Goal: Transaction & Acquisition: Download file/media

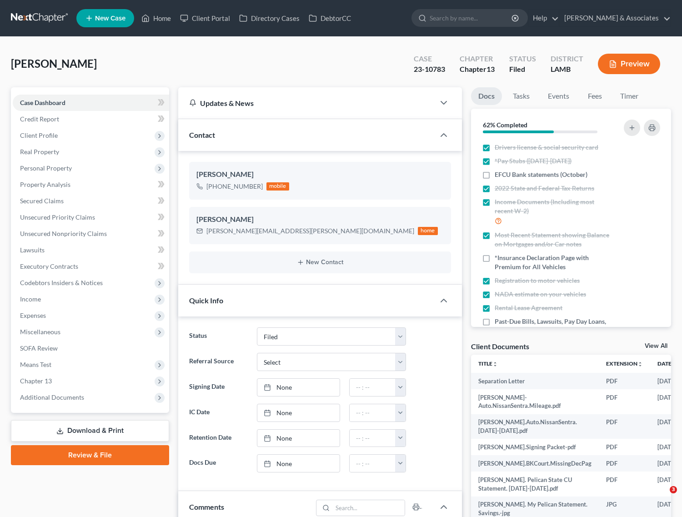
select select "8"
select select "0"
drag, startPoint x: 148, startPoint y: 13, endPoint x: 294, endPoint y: 50, distance: 150.2
click at [148, 13] on icon at bounding box center [145, 18] width 8 height 11
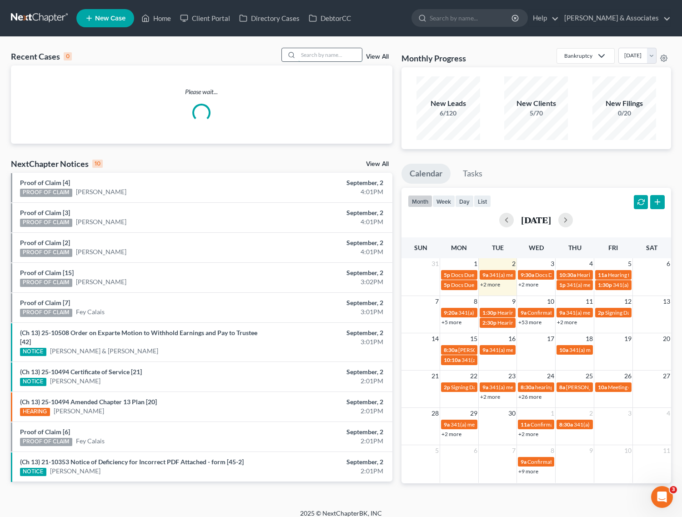
click at [313, 55] on input "search" at bounding box center [330, 54] width 64 height 13
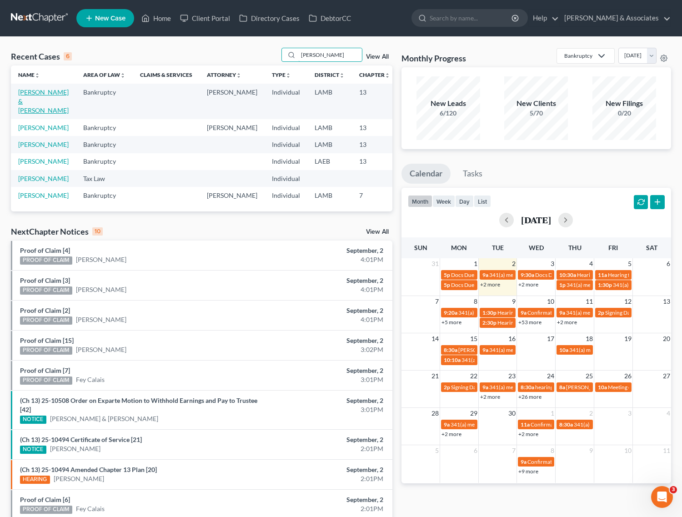
type input "[PERSON_NAME]"
click at [27, 102] on link "[PERSON_NAME] & [PERSON_NAME]" at bounding box center [43, 101] width 50 height 26
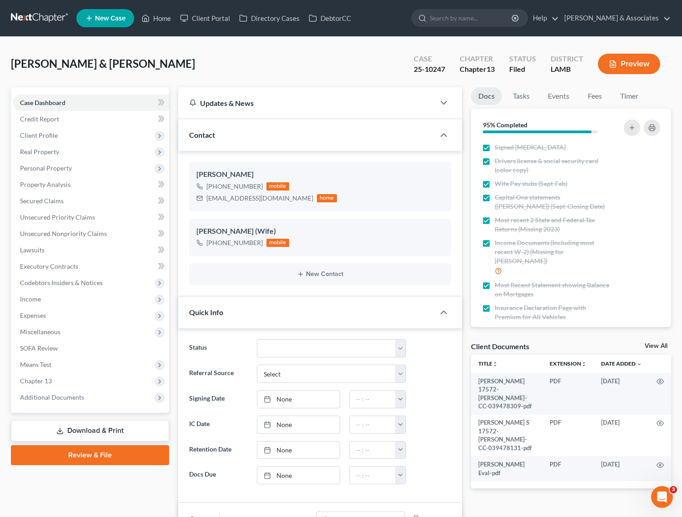
scroll to position [1767, 0]
click at [47, 395] on span "Additional Documents" at bounding box center [52, 397] width 64 height 8
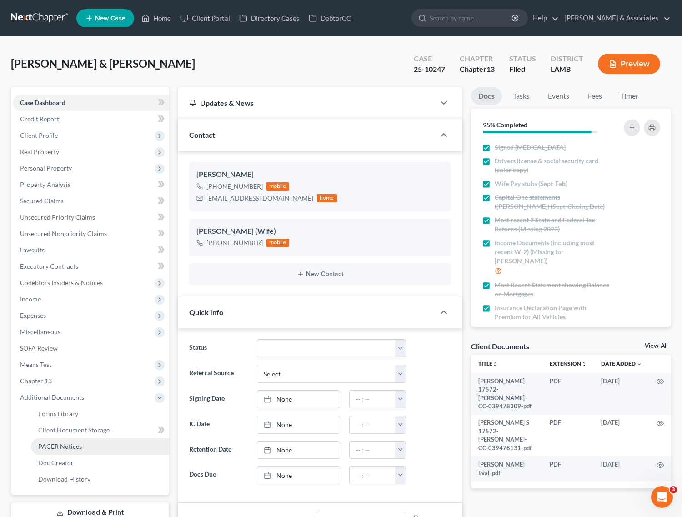
click at [55, 447] on span "PACER Notices" at bounding box center [60, 446] width 44 height 8
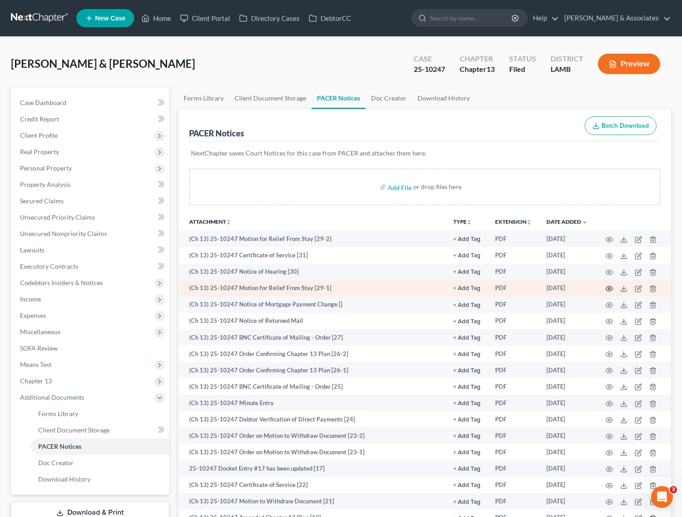
click at [608, 288] on circle "button" at bounding box center [609, 289] width 2 height 2
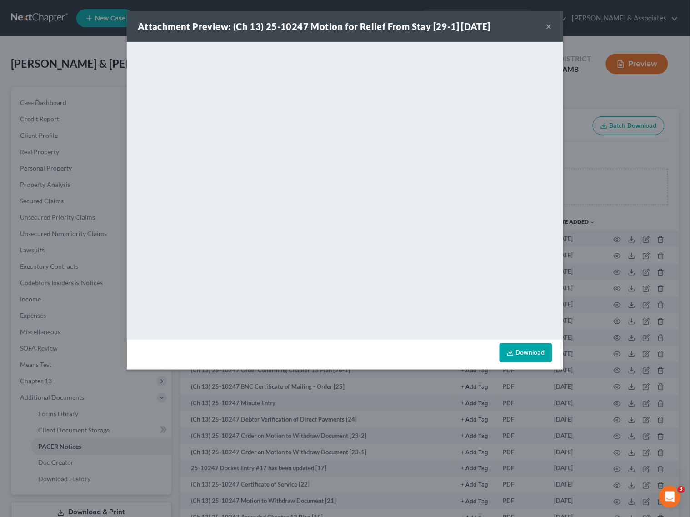
click at [546, 24] on div "Attachment Preview: (Ch 13) 25-10247 Motion for Relief From Stay [29-1] [DATE] ×" at bounding box center [345, 26] width 436 height 31
click at [549, 26] on button "×" at bounding box center [549, 26] width 6 height 11
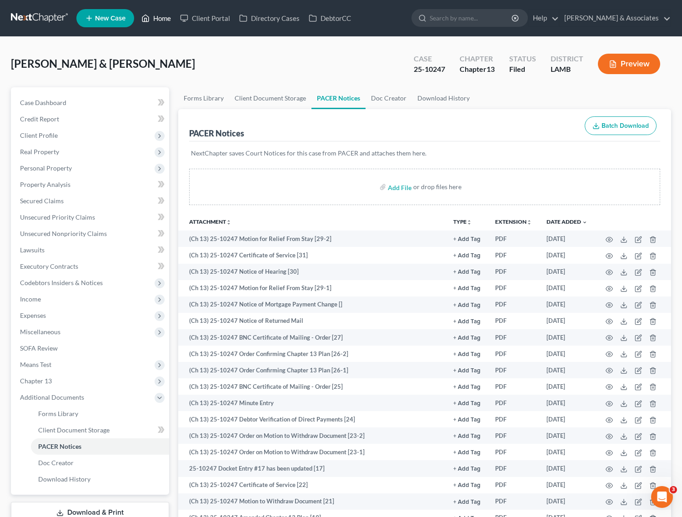
click at [165, 16] on link "Home" at bounding box center [156, 18] width 39 height 16
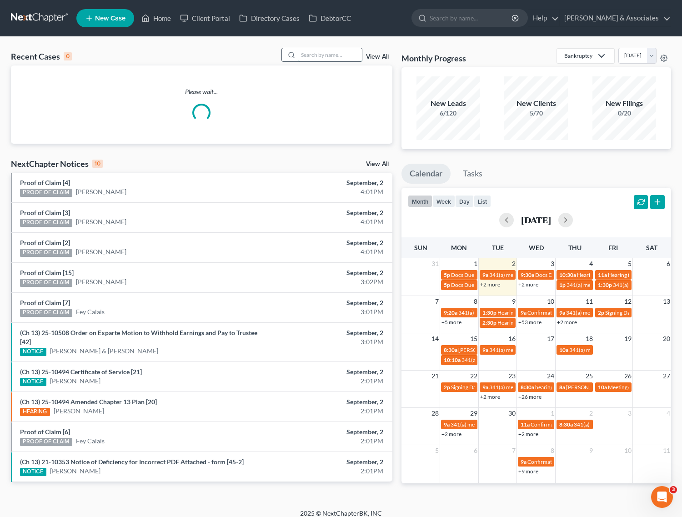
click at [333, 52] on input "search" at bounding box center [330, 54] width 64 height 13
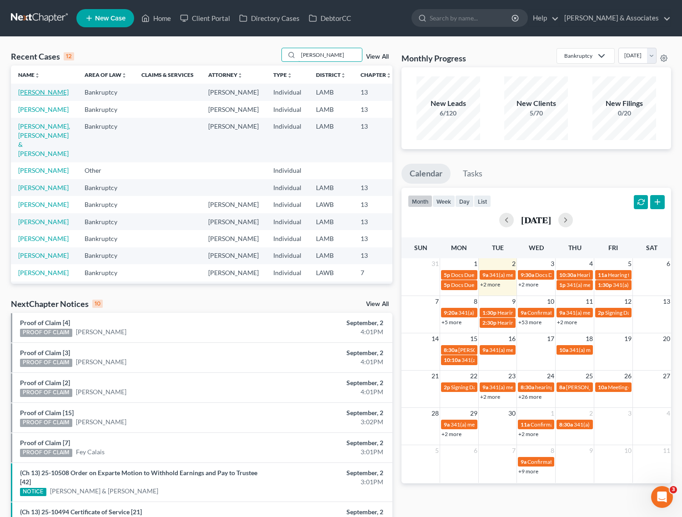
type input "[PERSON_NAME]"
click at [28, 92] on link "[PERSON_NAME]" at bounding box center [43, 92] width 50 height 8
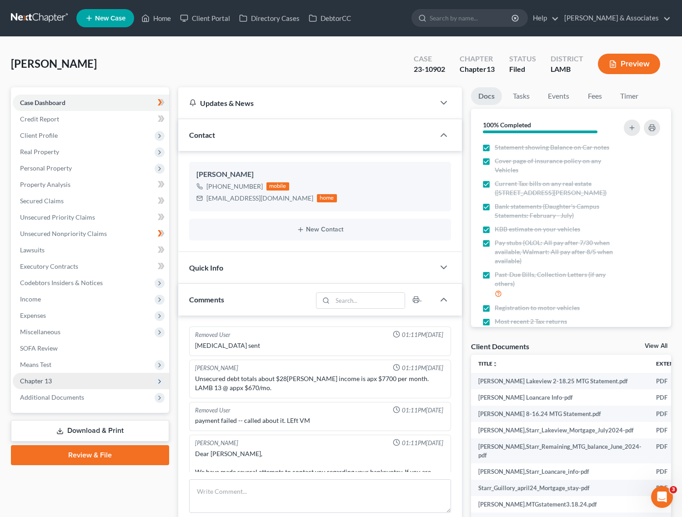
scroll to position [8579, 0]
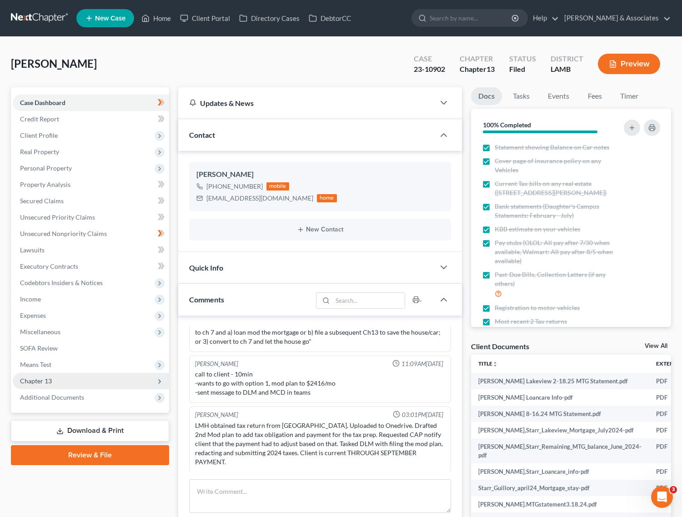
click at [57, 381] on span "Chapter 13" at bounding box center [91, 381] width 156 height 16
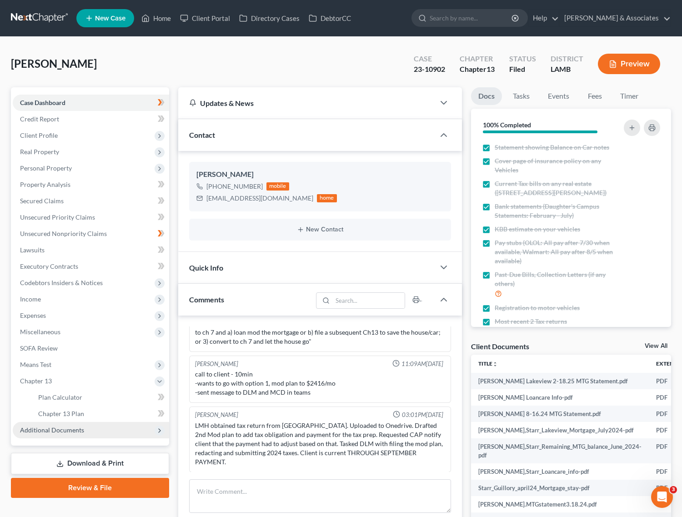
scroll to position [2274, 0]
click at [55, 412] on span "Chapter 13 Plan" at bounding box center [61, 414] width 46 height 8
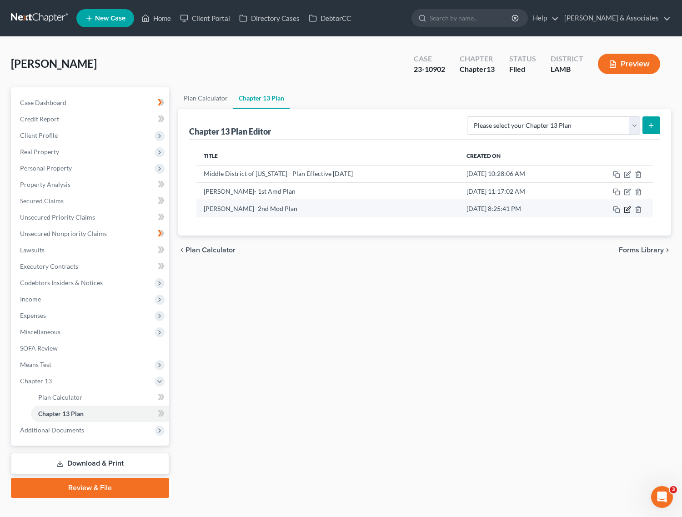
click at [626, 210] on icon "button" at bounding box center [628, 208] width 4 height 4
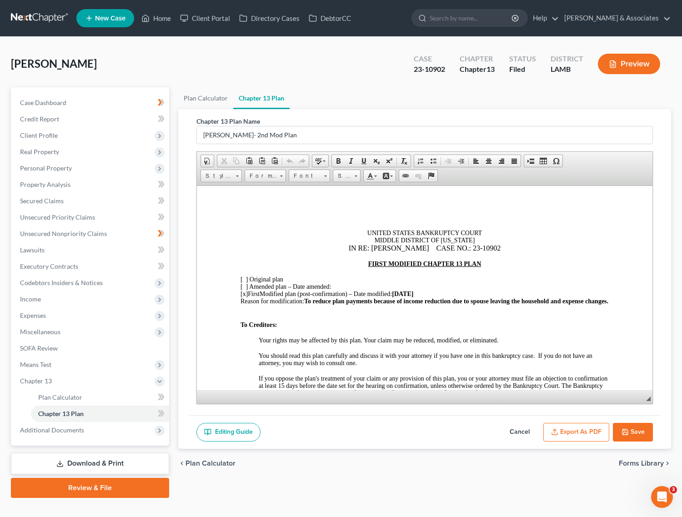
click at [565, 428] on button "Export as PDF" at bounding box center [576, 432] width 66 height 19
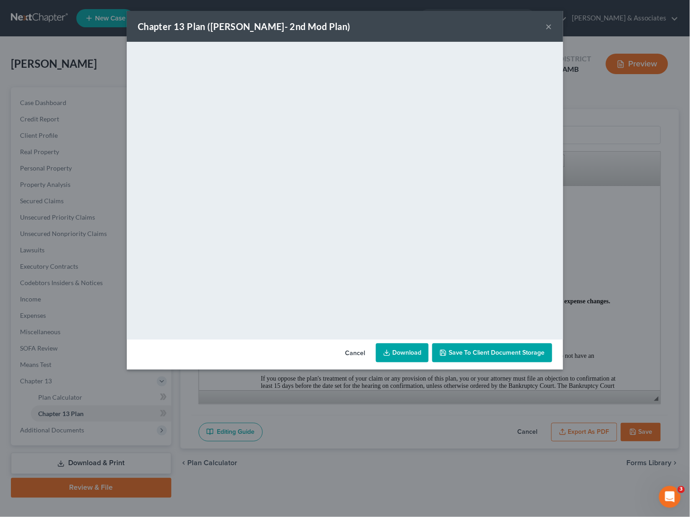
click at [546, 27] on button "×" at bounding box center [549, 26] width 6 height 11
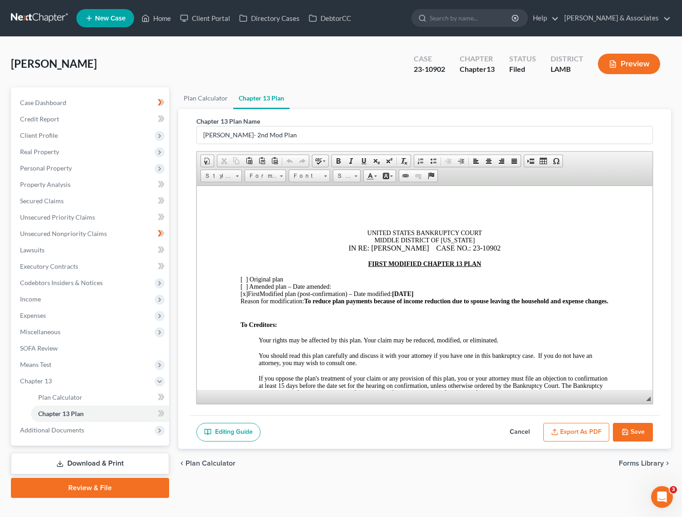
click at [632, 437] on button "Save" at bounding box center [633, 432] width 40 height 19
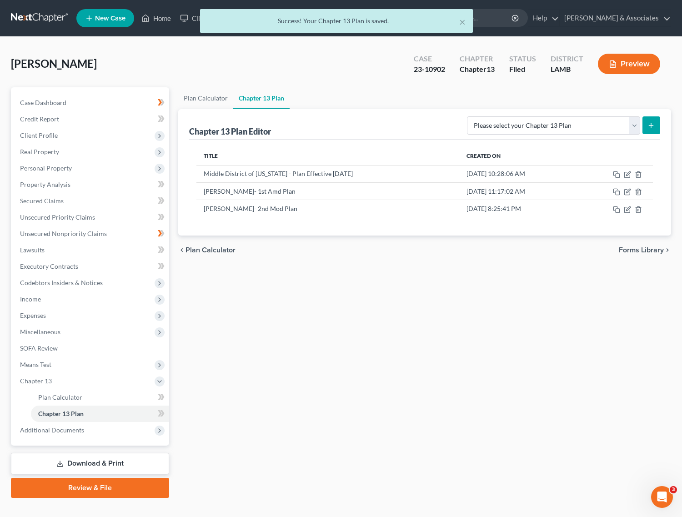
drag, startPoint x: 73, startPoint y: 462, endPoint x: 78, endPoint y: 454, distance: 9.8
click at [73, 462] on link "Download & Print" at bounding box center [90, 463] width 158 height 21
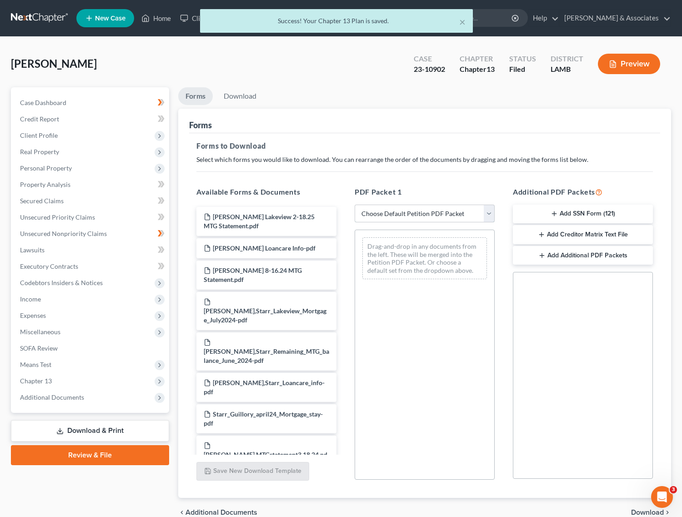
click at [438, 219] on select "Choose Default Petition PDF Packet Complete Bankruptcy Petition (all forms and …" at bounding box center [425, 214] width 140 height 18
select select "2"
click at [355, 205] on select "Choose Default Petition PDF Packet Complete Bankruptcy Petition (all forms and …" at bounding box center [425, 214] width 140 height 18
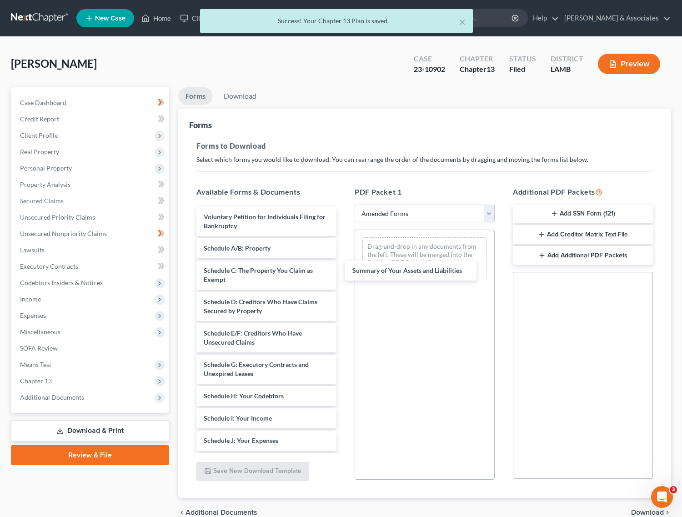
drag, startPoint x: 257, startPoint y: 249, endPoint x: 401, endPoint y: 279, distance: 146.7
click at [344, 269] on div "Summary of Your Assets and Liabilities Voluntary Petition for Individuals Filin…" at bounding box center [266, 440] width 155 height 467
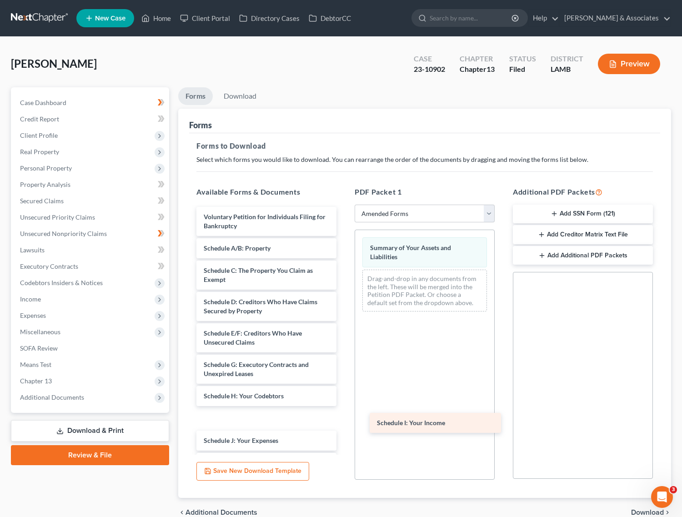
drag, startPoint x: 233, startPoint y: 414, endPoint x: 413, endPoint y: 407, distance: 180.1
click at [344, 410] on div "Schedule I: Your Income Voluntary Petition for Individuals Filing for Bankruptc…" at bounding box center [266, 440] width 155 height 467
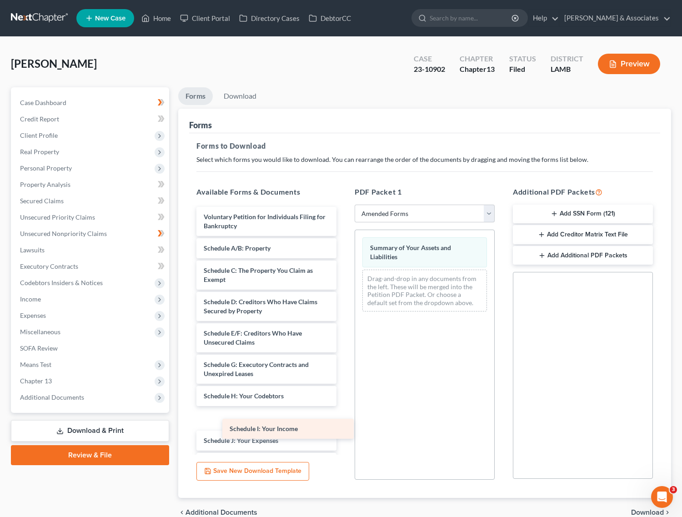
drag, startPoint x: 259, startPoint y: 415, endPoint x: 436, endPoint y: 375, distance: 181.7
click at [344, 380] on div "Schedule I: Your Income Voluntary Petition for Individuals Filing for Bankruptc…" at bounding box center [266, 440] width 155 height 467
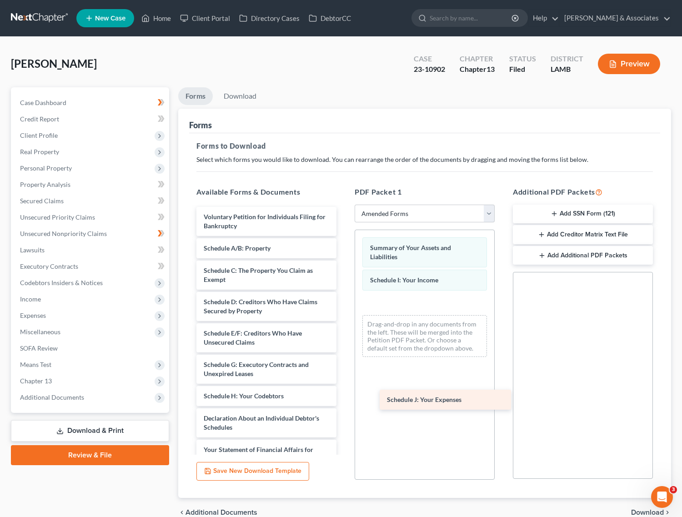
drag, startPoint x: 258, startPoint y: 418, endPoint x: 441, endPoint y: 393, distance: 185.3
click at [344, 393] on div "Schedule J: Your Expenses Voluntary Petition for Individuals Filing for Bankrup…" at bounding box center [266, 418] width 155 height 423
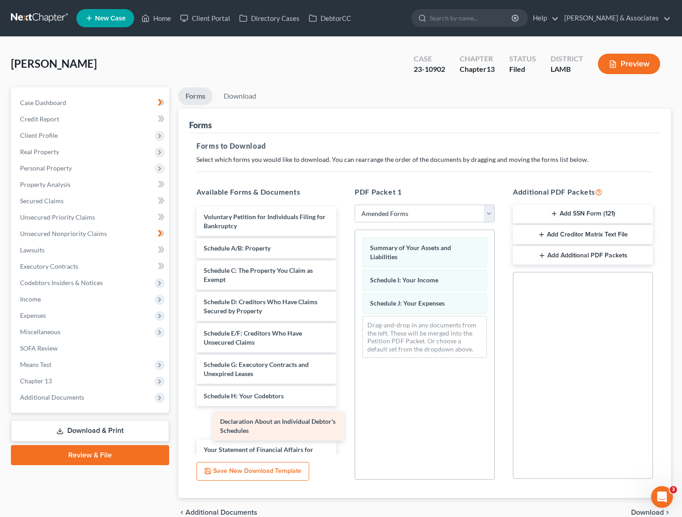
drag, startPoint x: 274, startPoint y: 427, endPoint x: 442, endPoint y: 386, distance: 172.7
click at [344, 399] on div "Declaration About an Individual Debtor's Schedules Voluntary Petition for Indiv…" at bounding box center [266, 418] width 155 height 423
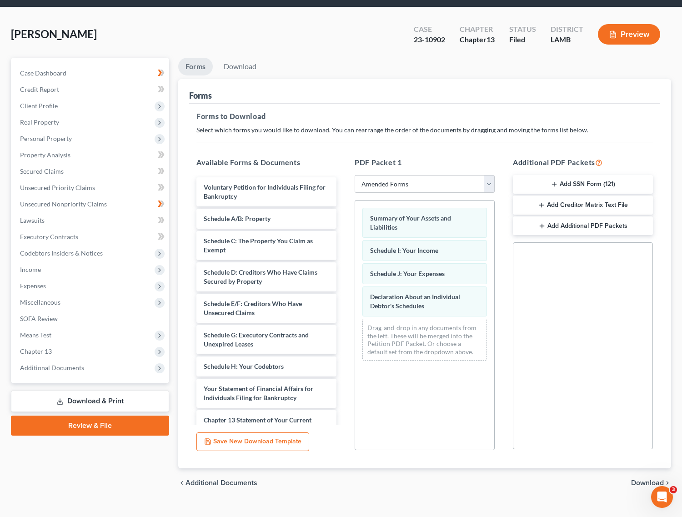
scroll to position [44, 0]
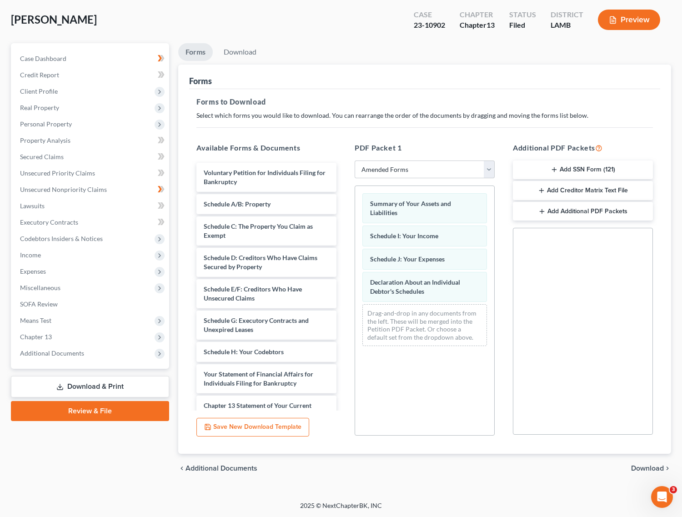
click at [629, 466] on div "chevron_left Additional Documents Download chevron_right" at bounding box center [424, 468] width 493 height 29
click at [639, 466] on span "Download" at bounding box center [647, 468] width 33 height 7
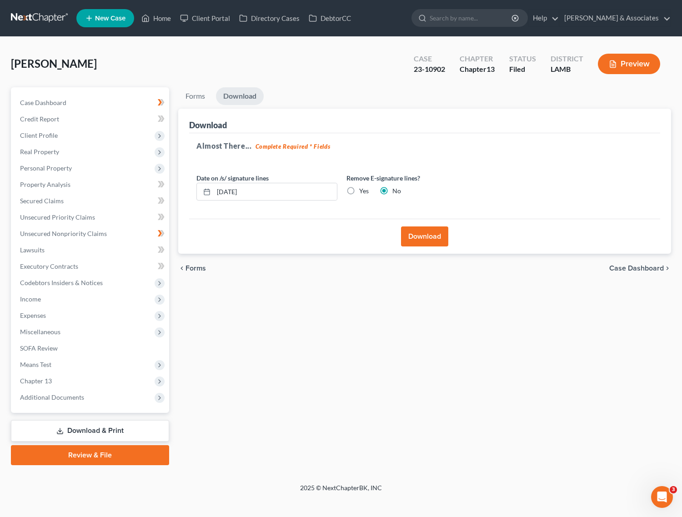
scroll to position [0, 0]
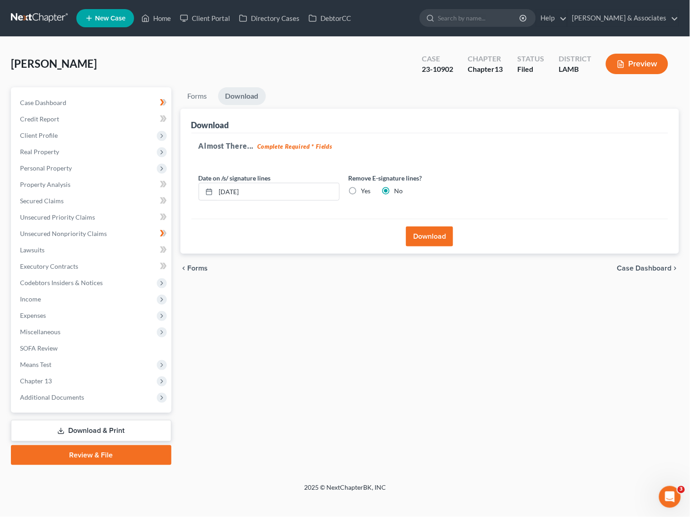
click at [428, 241] on button "Download" at bounding box center [429, 236] width 47 height 20
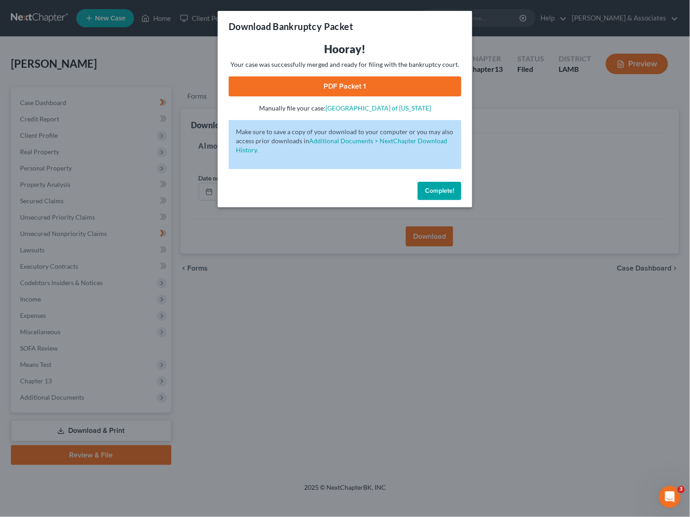
click at [348, 86] on link "PDF Packet 1" at bounding box center [345, 86] width 233 height 20
drag, startPoint x: 439, startPoint y: 193, endPoint x: 285, endPoint y: 109, distance: 175.6
click at [439, 193] on span "Complete!" at bounding box center [439, 191] width 29 height 8
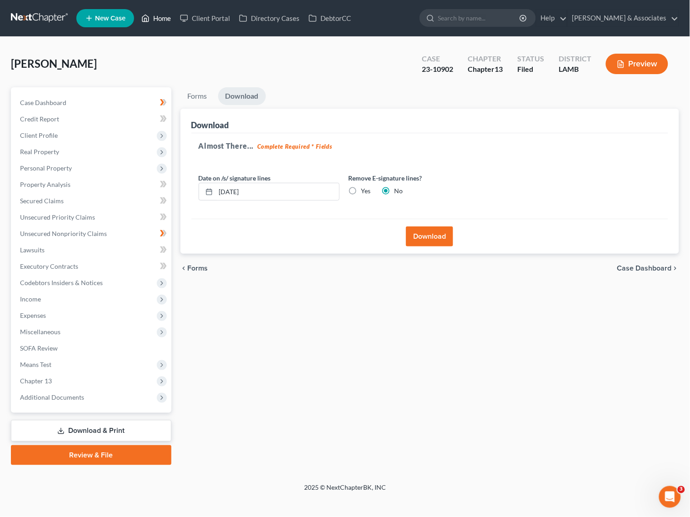
click at [161, 13] on link "Home" at bounding box center [156, 18] width 39 height 16
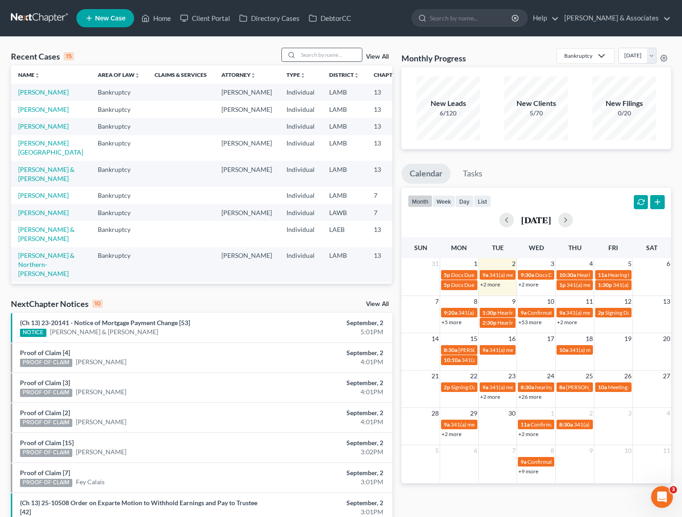
click at [348, 50] on input "search" at bounding box center [330, 54] width 64 height 13
click at [37, 90] on link "[PERSON_NAME]" at bounding box center [43, 92] width 50 height 8
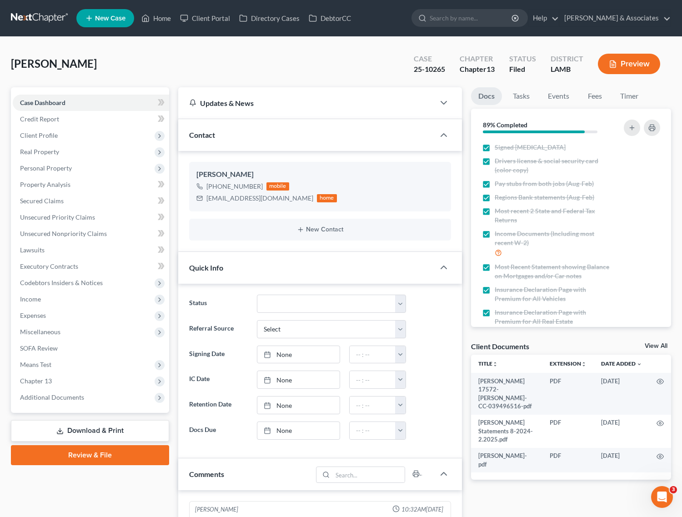
scroll to position [1853, 0]
drag, startPoint x: 161, startPoint y: 16, endPoint x: 10, endPoint y: 70, distance: 160.8
click at [161, 16] on link "Home" at bounding box center [156, 18] width 39 height 16
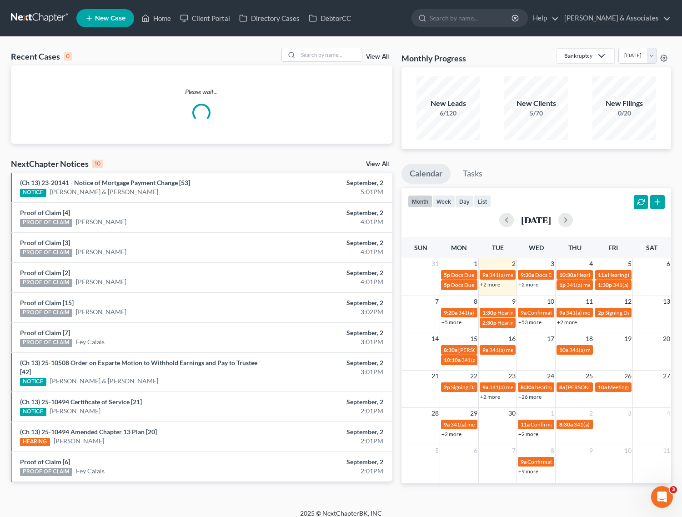
click at [351, 45] on div "Recent Cases 0 View All Please wait... NextChapter Notices 10 View All (Ch 13) …" at bounding box center [341, 273] width 682 height 472
click at [350, 49] on input "search" at bounding box center [330, 54] width 64 height 13
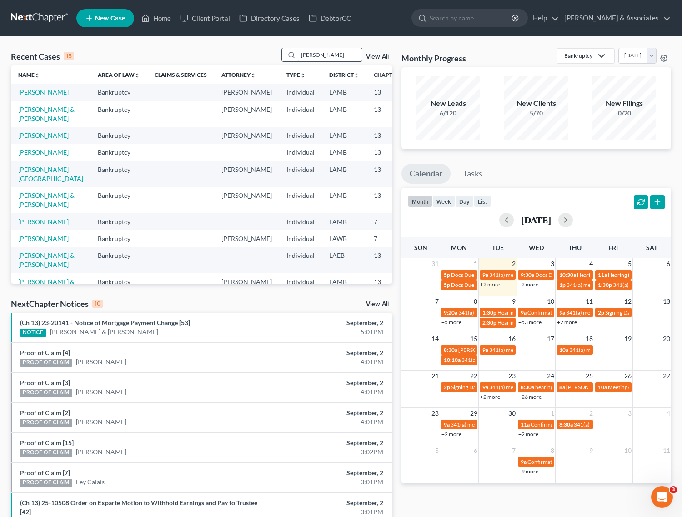
type input "[PERSON_NAME]"
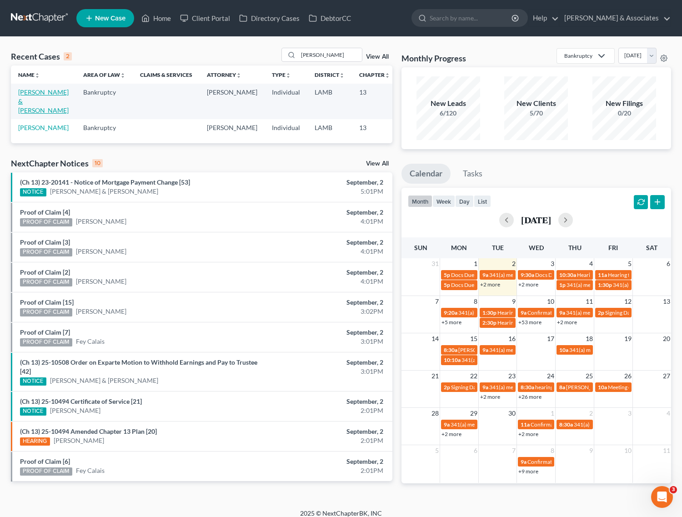
click at [28, 99] on link "[PERSON_NAME] & [PERSON_NAME]" at bounding box center [43, 101] width 50 height 26
select select "8"
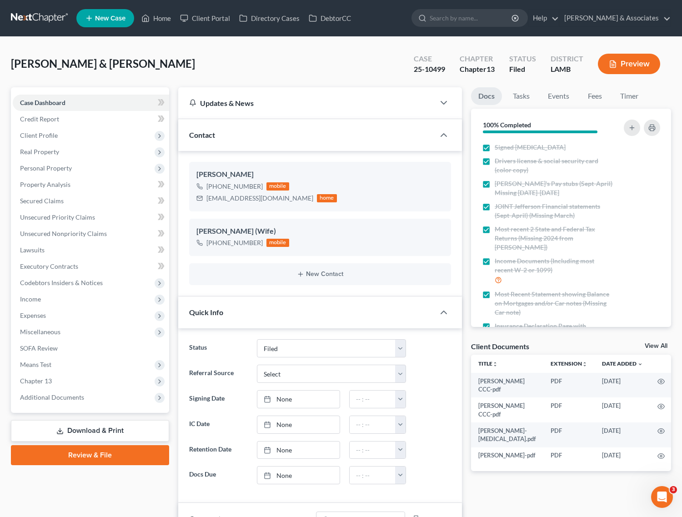
scroll to position [2603, 0]
drag, startPoint x: 49, startPoint y: 425, endPoint x: 690, endPoint y: 199, distance: 679.8
click at [49, 425] on link "Download & Print" at bounding box center [90, 430] width 158 height 21
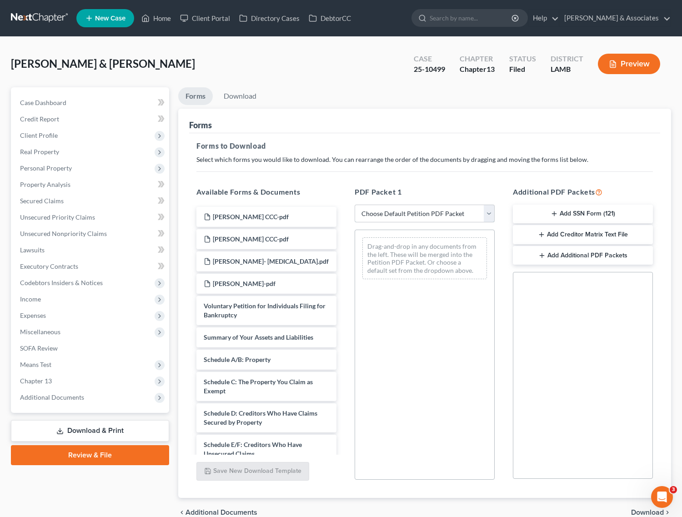
click at [410, 210] on select "Choose Default Petition PDF Packet Complete Bankruptcy Petition (all forms and …" at bounding box center [425, 214] width 140 height 18
select select "2"
click at [355, 205] on select "Choose Default Petition PDF Packet Complete Bankruptcy Petition (all forms and …" at bounding box center [425, 214] width 140 height 18
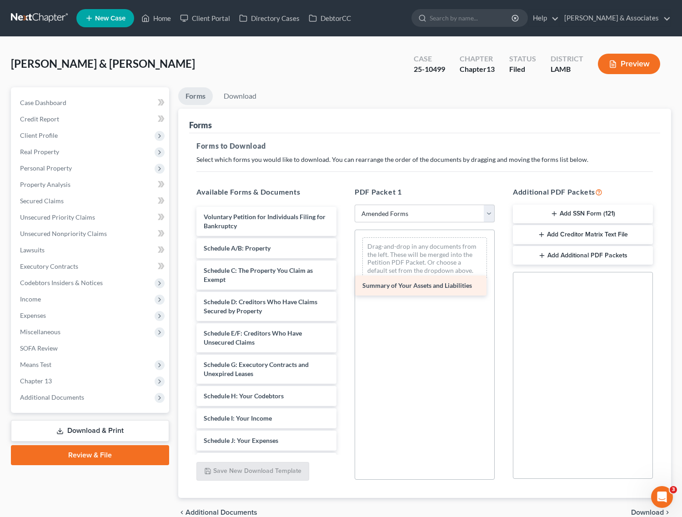
drag, startPoint x: 258, startPoint y: 247, endPoint x: 418, endPoint y: 280, distance: 163.4
click at [344, 280] on div "Summary of Your Assets and Liabilities Voluntary Petition for Individuals Filin…" at bounding box center [266, 425] width 155 height 436
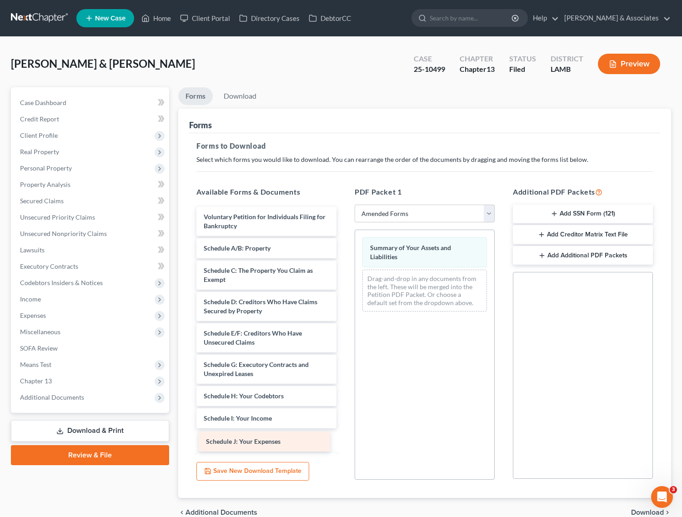
drag, startPoint x: 245, startPoint y: 438, endPoint x: 382, endPoint y: 411, distance: 140.2
click at [344, 410] on div "Schedule J: Your Expenses Voluntary Petition for Individuals Filing for Bankrup…" at bounding box center [266, 425] width 155 height 436
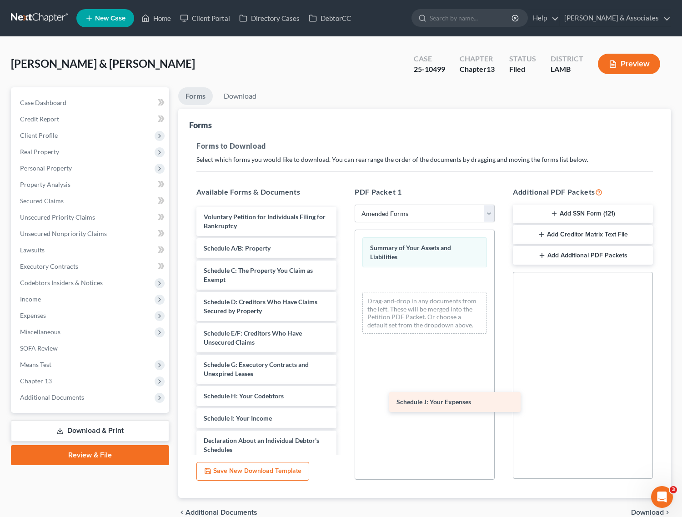
drag, startPoint x: 255, startPoint y: 420, endPoint x: 450, endPoint y: 391, distance: 197.2
click at [344, 392] on div "Schedule J: Your Expenses Voluntary Petition for Individuals Filing for Bankrup…" at bounding box center [266, 414] width 155 height 414
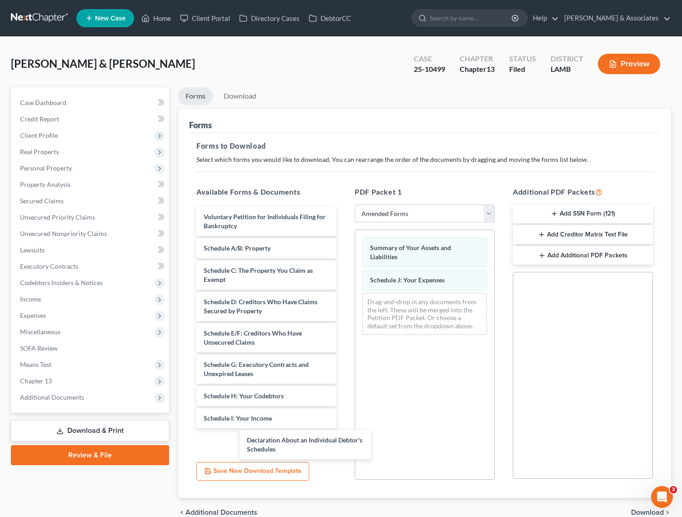
drag, startPoint x: 270, startPoint y: 445, endPoint x: 432, endPoint y: 366, distance: 180.7
click at [344, 382] on div "Declaration About an Individual Debtor's Schedules Voluntary Petition for Indiv…" at bounding box center [266, 414] width 155 height 414
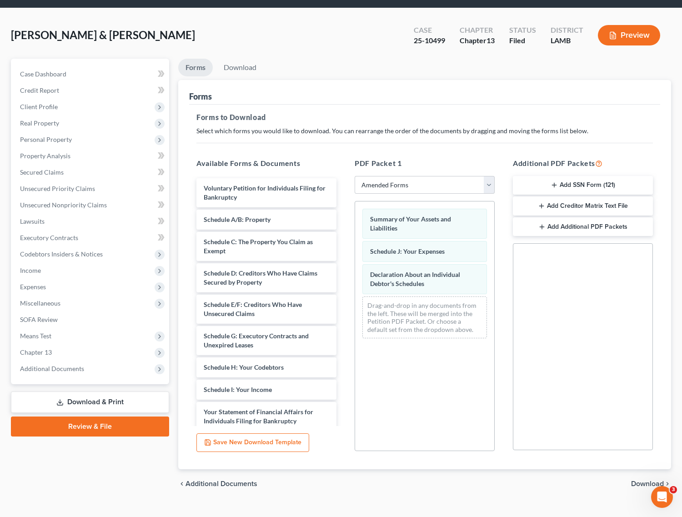
scroll to position [44, 0]
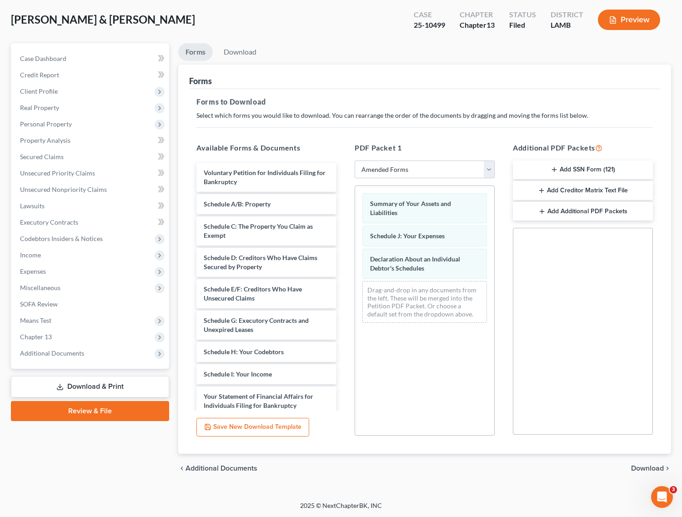
click at [651, 467] on span "Download" at bounding box center [647, 468] width 33 height 7
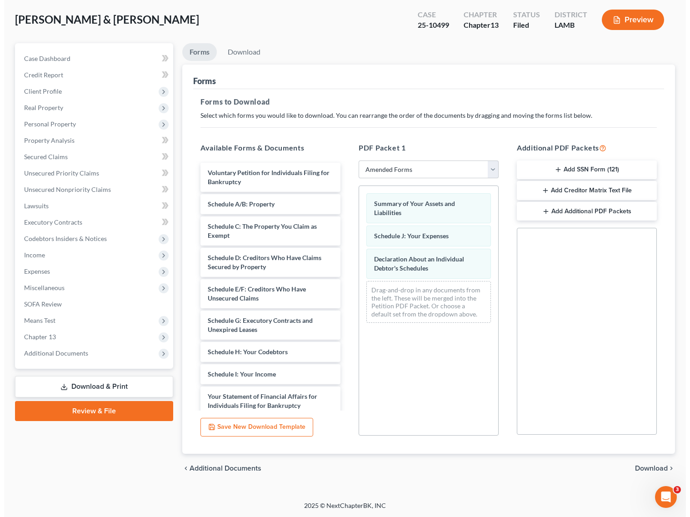
scroll to position [0, 0]
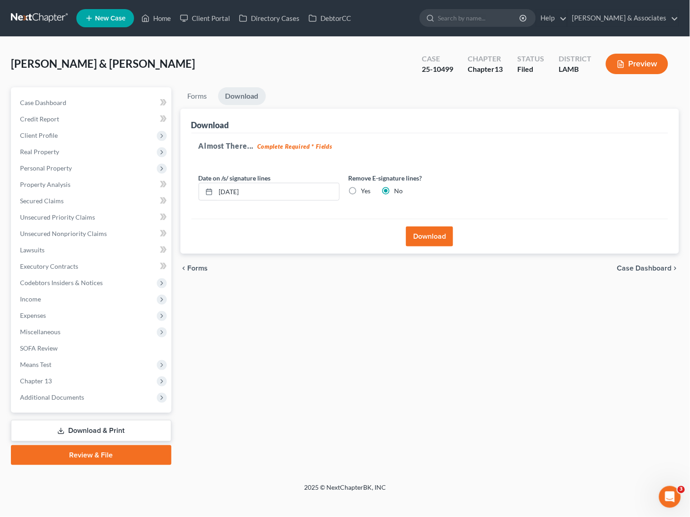
click at [437, 241] on button "Download" at bounding box center [429, 236] width 47 height 20
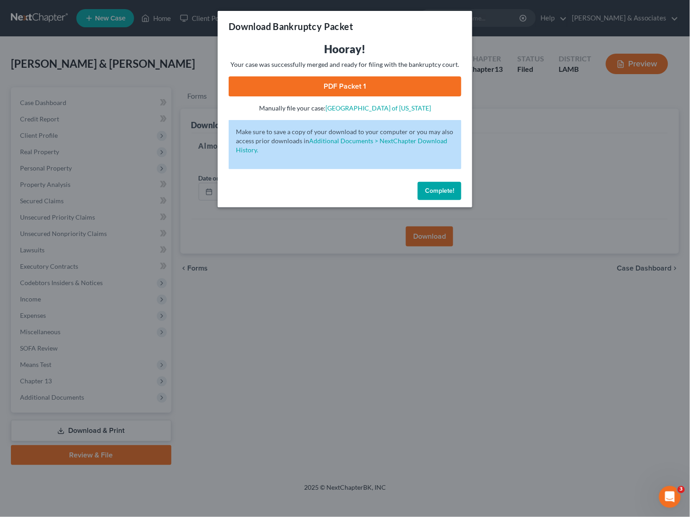
click at [341, 90] on link "PDF Packet 1" at bounding box center [345, 86] width 233 height 20
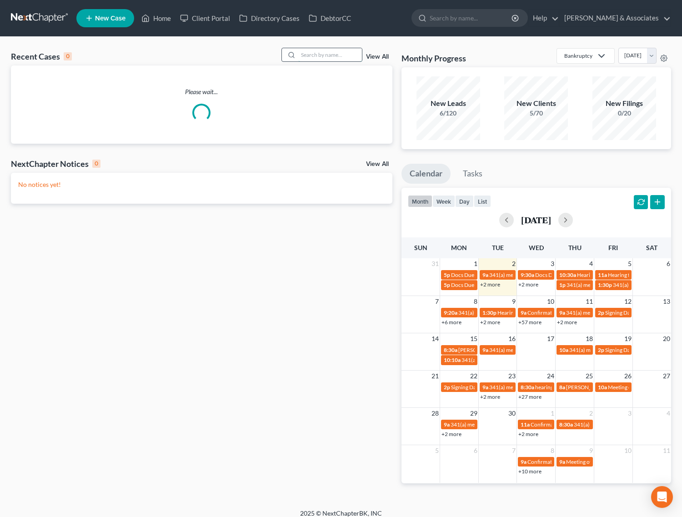
click at [310, 58] on input "search" at bounding box center [330, 54] width 64 height 13
type input "chad guy"
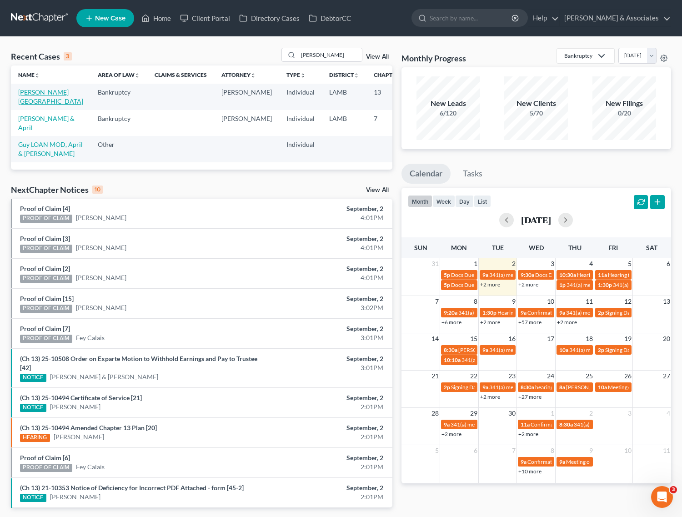
click at [23, 100] on link "[PERSON_NAME][GEOGRAPHIC_DATA]" at bounding box center [50, 96] width 65 height 17
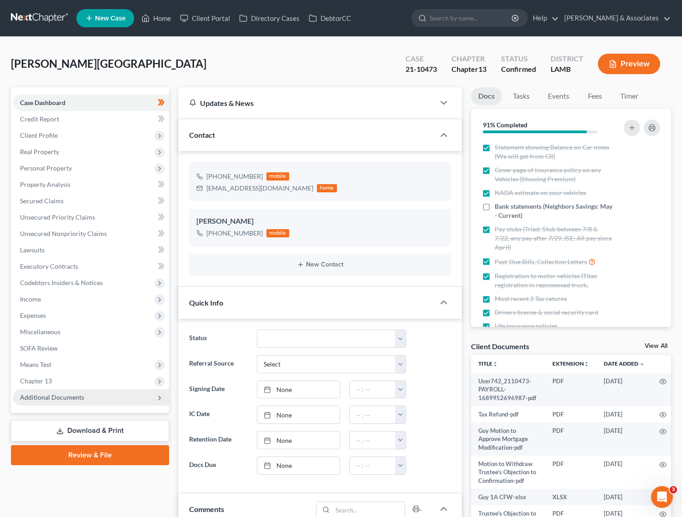
click at [49, 395] on span "Additional Documents" at bounding box center [52, 397] width 64 height 8
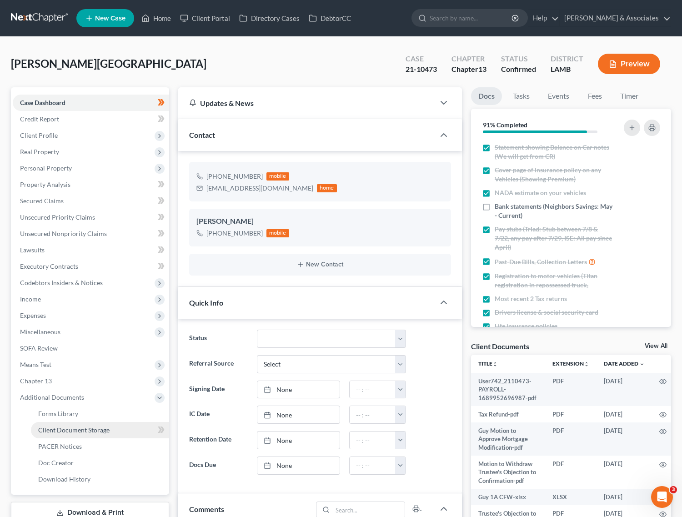
scroll to position [2245, 0]
click at [47, 442] on span "PACER Notices" at bounding box center [60, 446] width 44 height 8
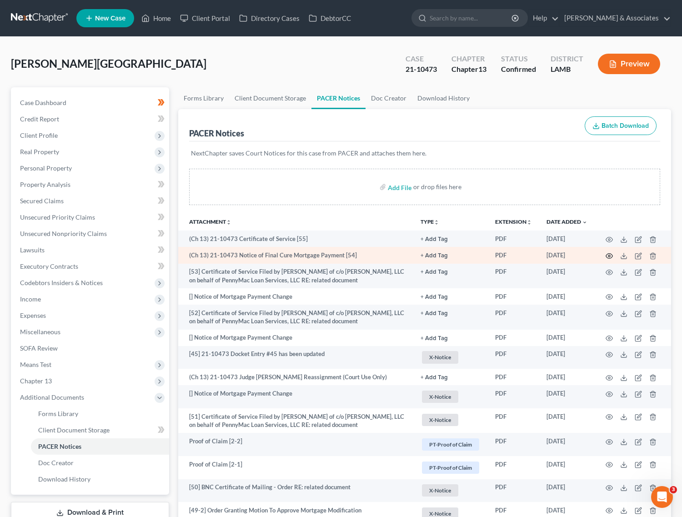
click at [609, 255] on icon "button" at bounding box center [609, 255] width 7 height 7
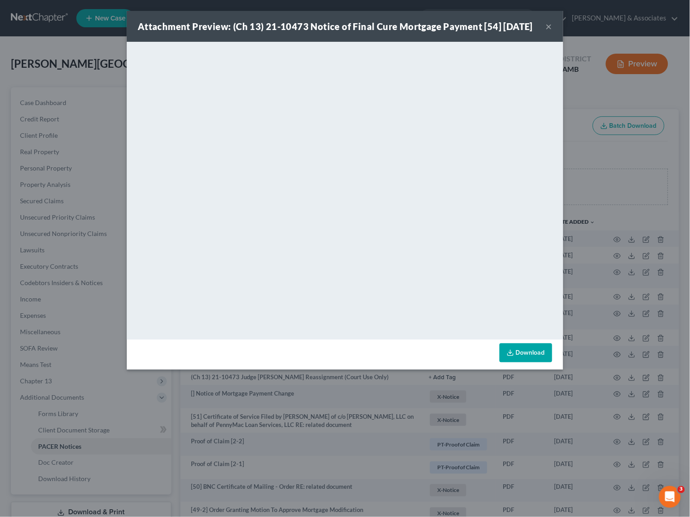
click at [551, 32] on button "×" at bounding box center [549, 26] width 6 height 11
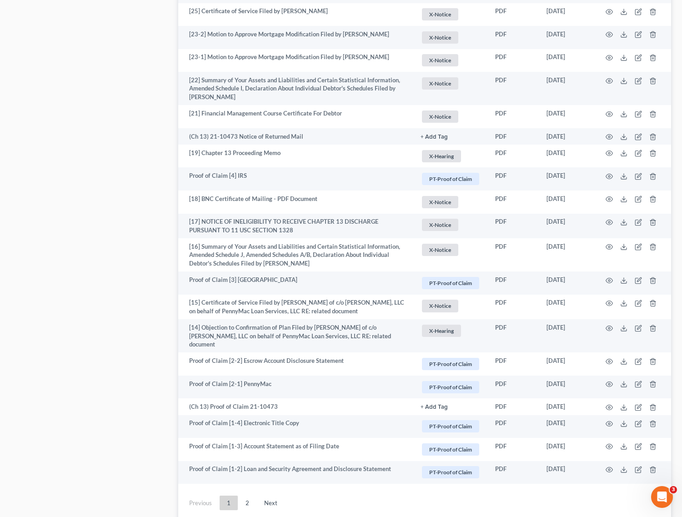
scroll to position [1537, 0]
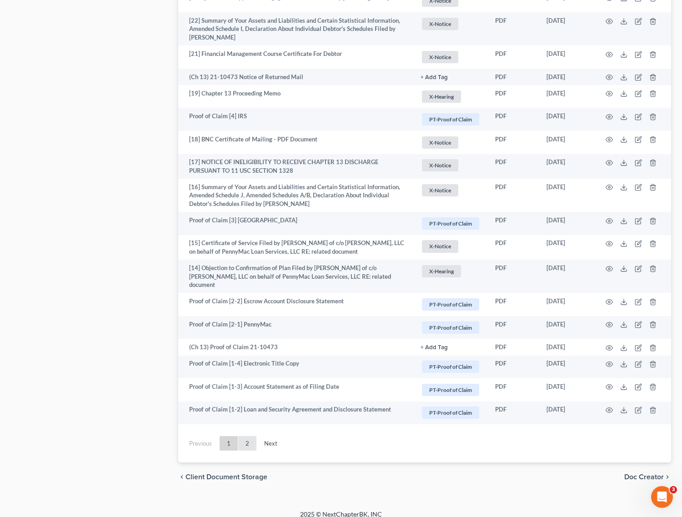
click at [252, 436] on link "2" at bounding box center [247, 443] width 18 height 15
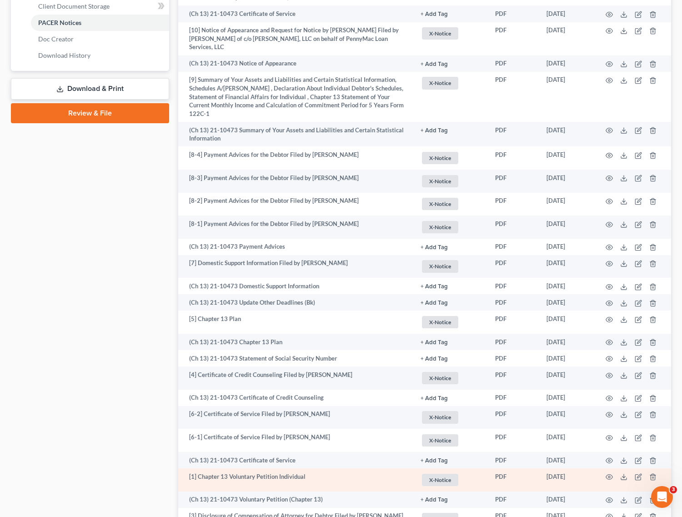
scroll to position [537, 0]
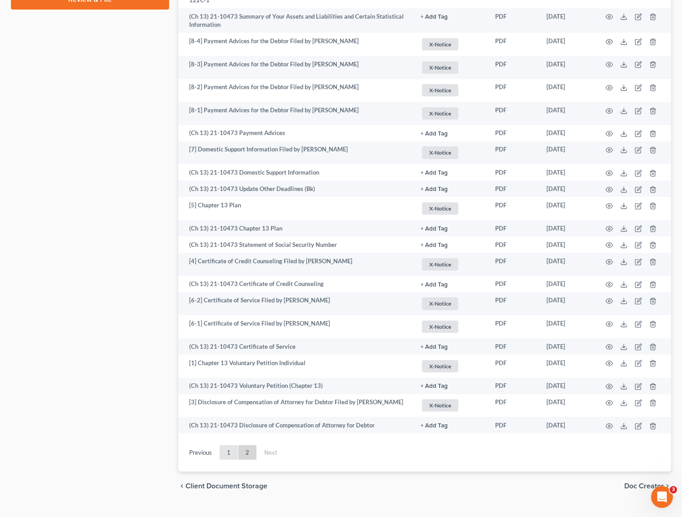
click at [231, 445] on link "1" at bounding box center [229, 452] width 18 height 15
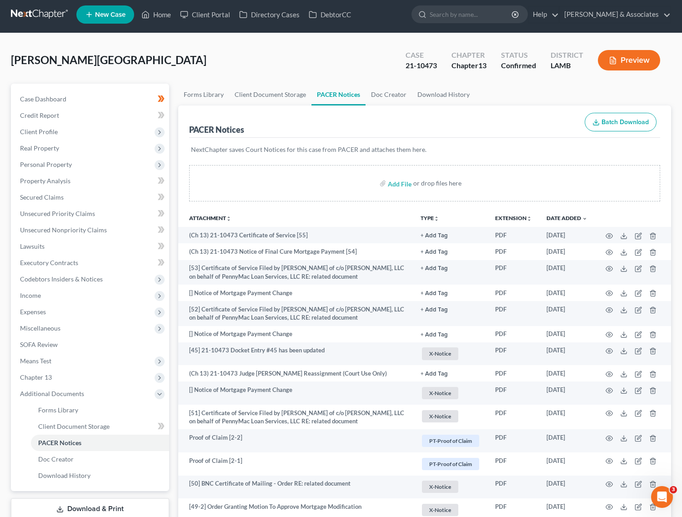
scroll to position [0, 0]
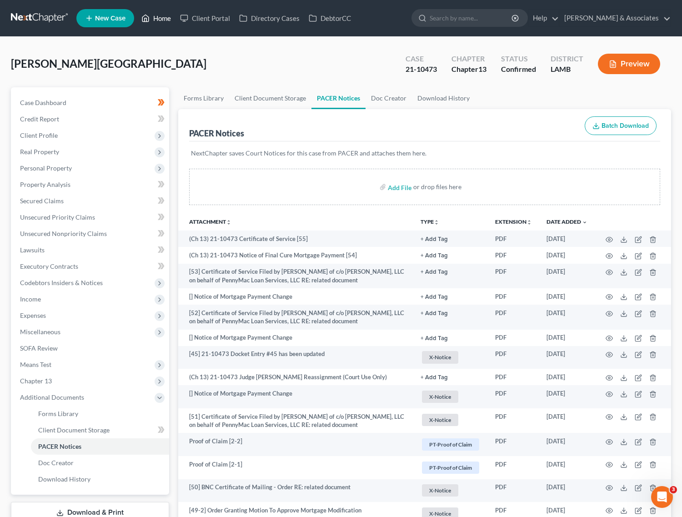
click at [156, 26] on link "Home" at bounding box center [156, 18] width 39 height 16
